Goal: Transaction & Acquisition: Purchase product/service

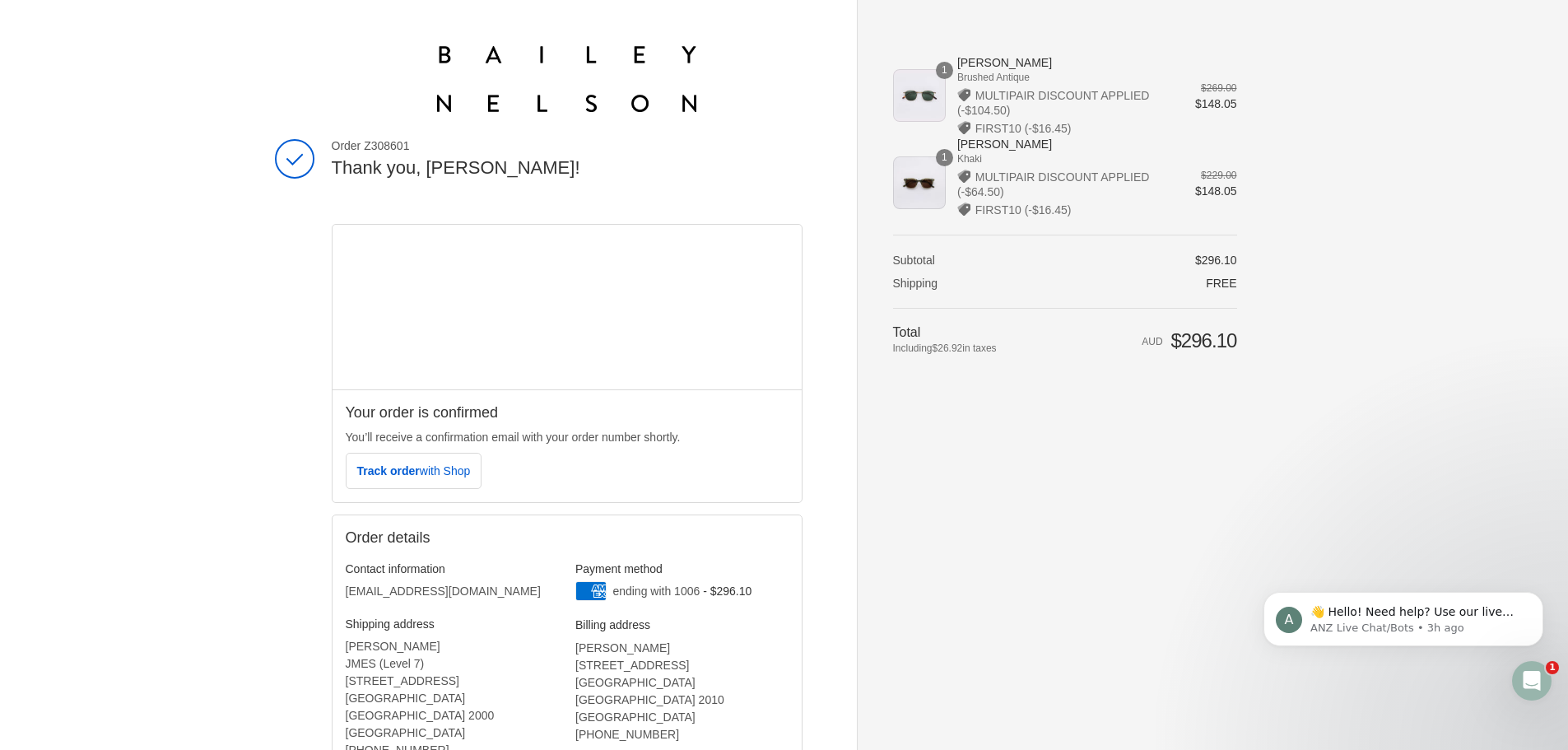
click at [925, 100] on div "1" at bounding box center [920, 96] width 53 height 53
